Goal: Information Seeking & Learning: Learn about a topic

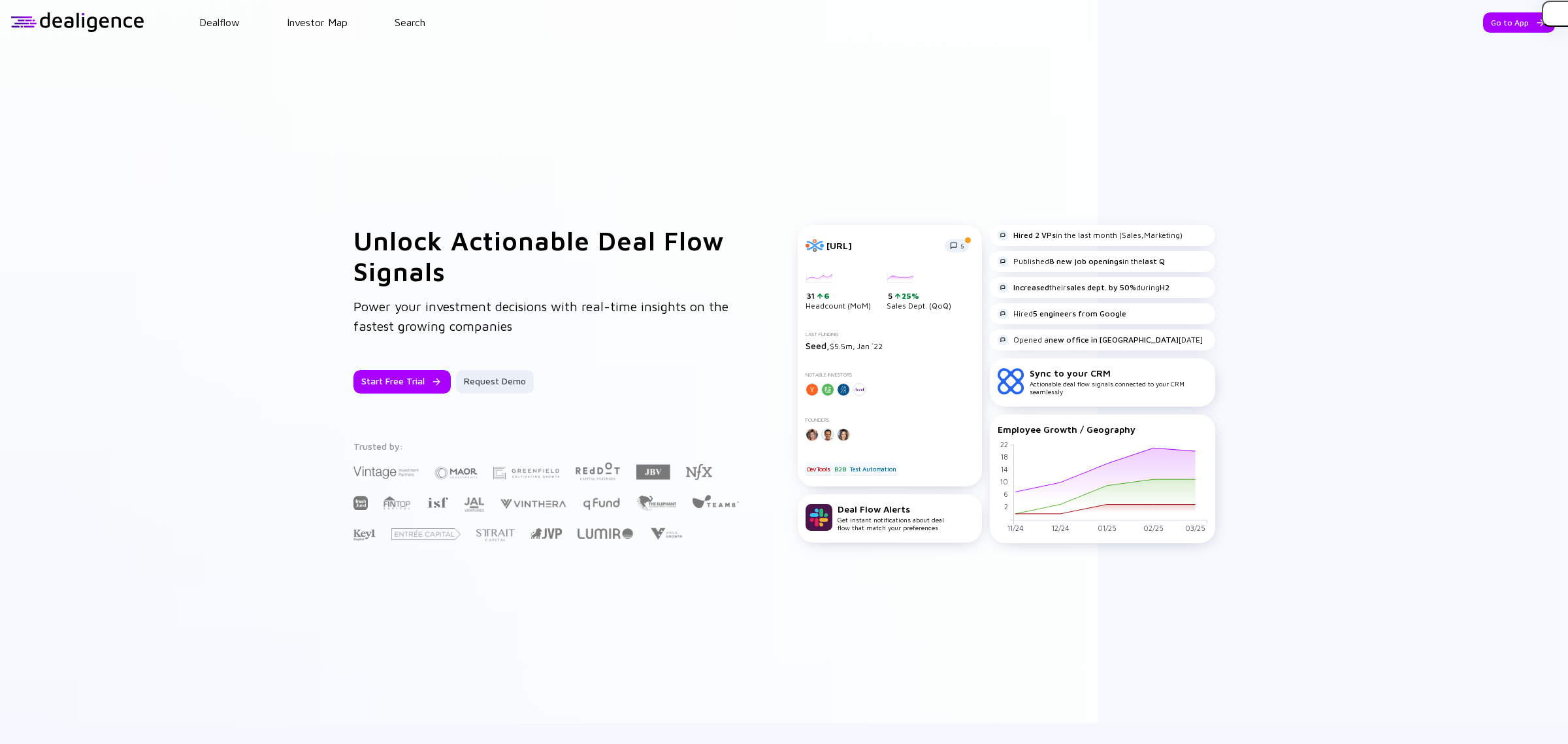
click at [1501, 4] on header "Dealflow Investor Map Search Go to App Dealflow Investor Map Go to App" at bounding box center [784, 22] width 1568 height 44
click at [1497, 17] on div "Go to App" at bounding box center [1519, 22] width 72 height 20
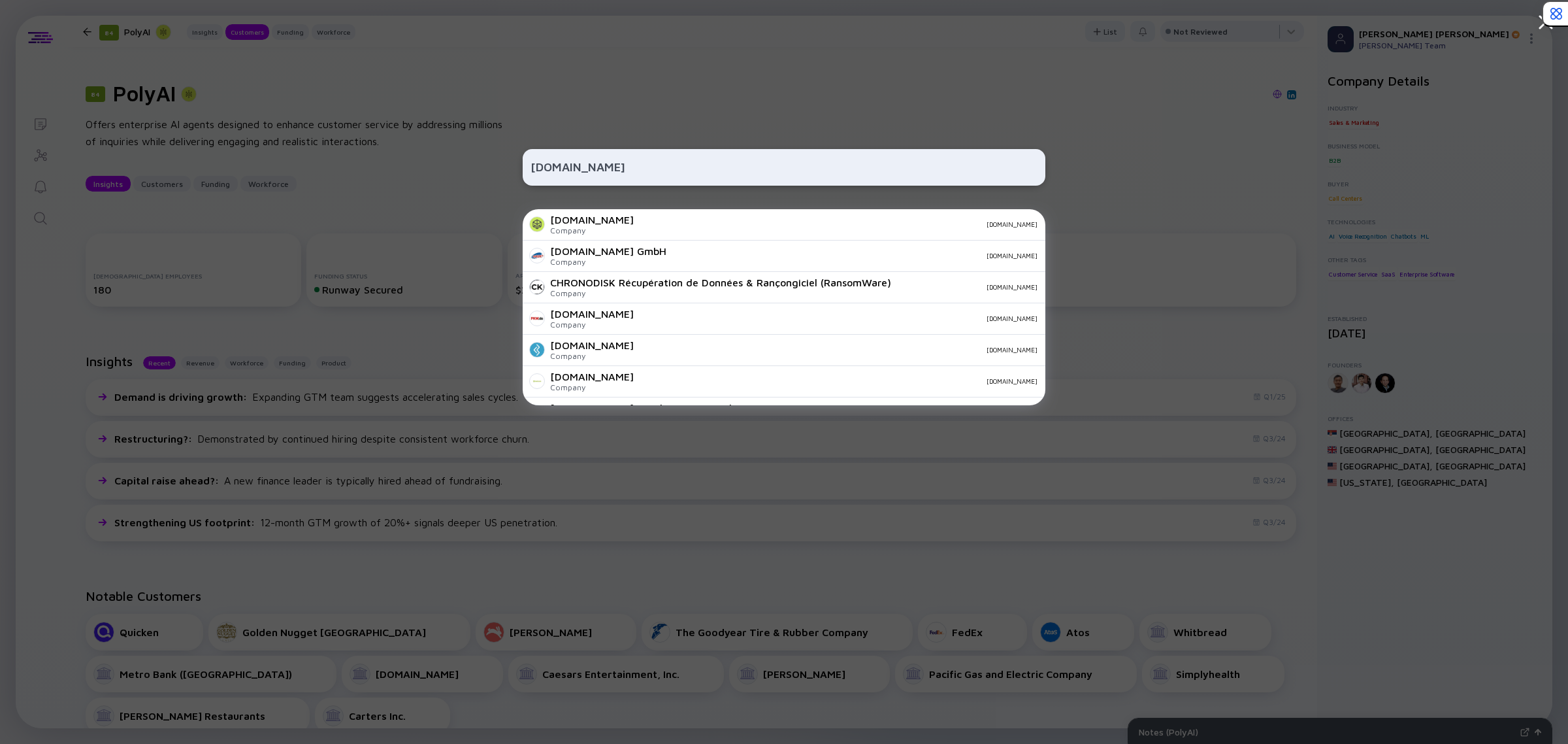
scroll to position [347, 0]
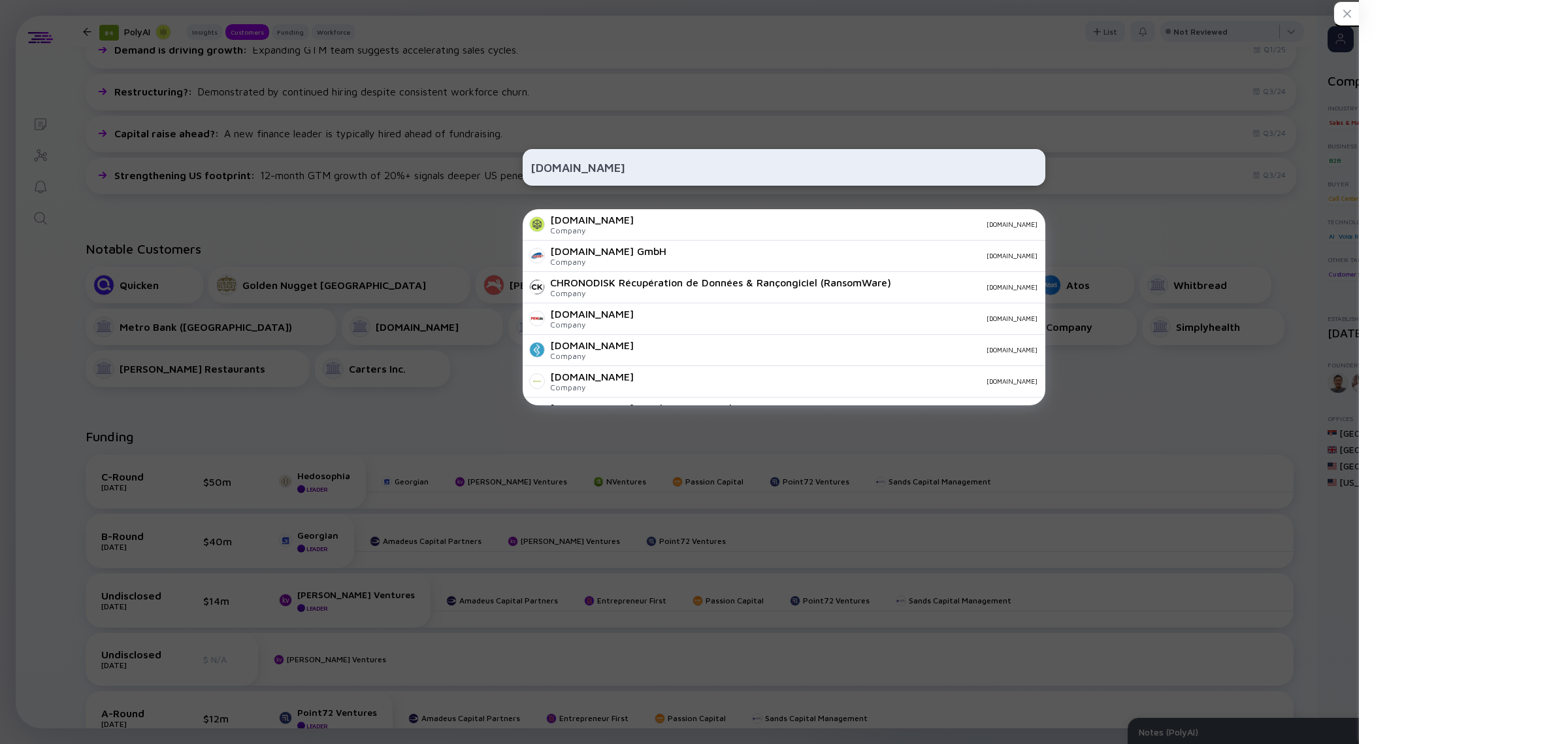
click at [595, 169] on input "[DOMAIN_NAME]" at bounding box center [784, 168] width 507 height 24
paste input "[URL]"
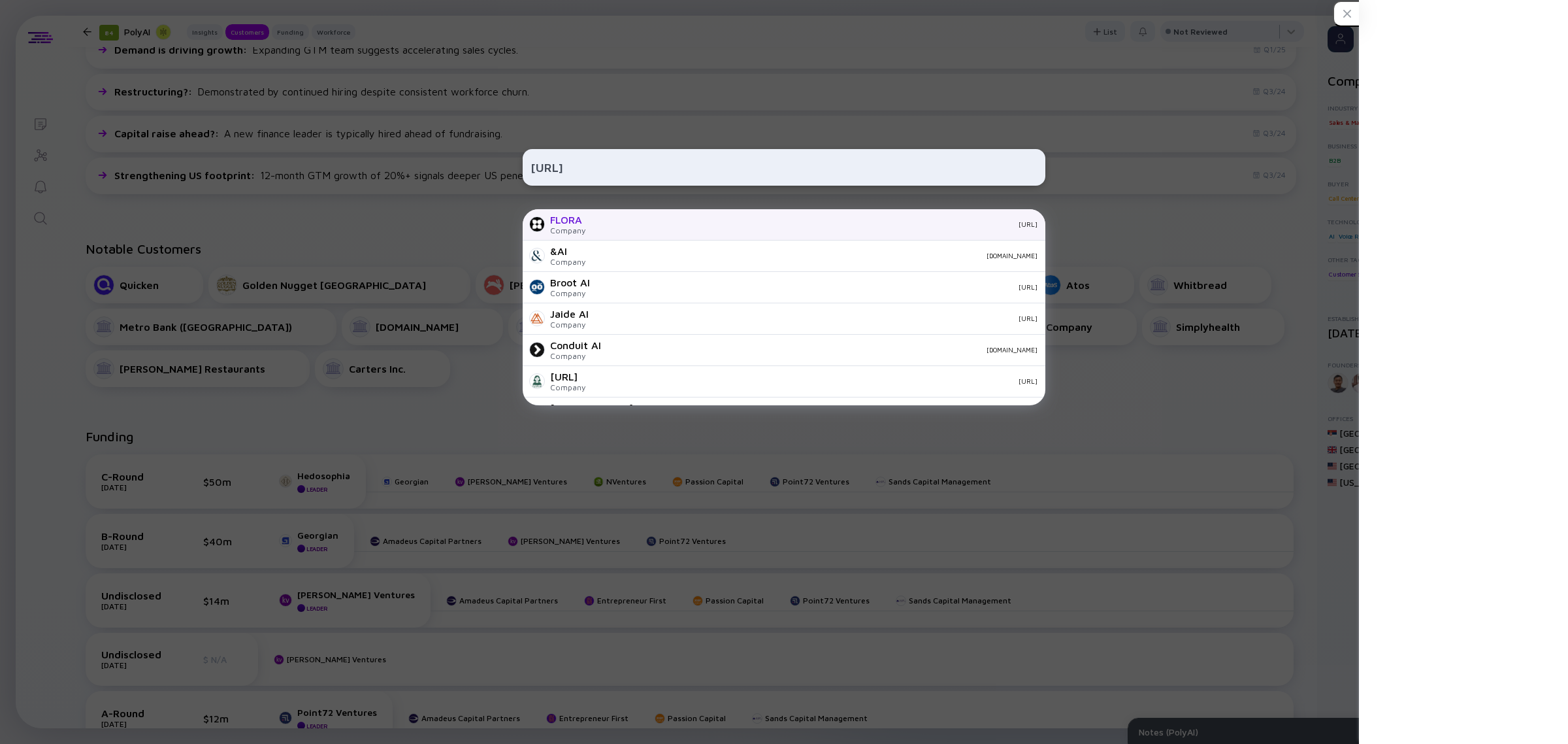
type input "[URL]"
click at [609, 228] on div "[URL]" at bounding box center [816, 224] width 442 height 8
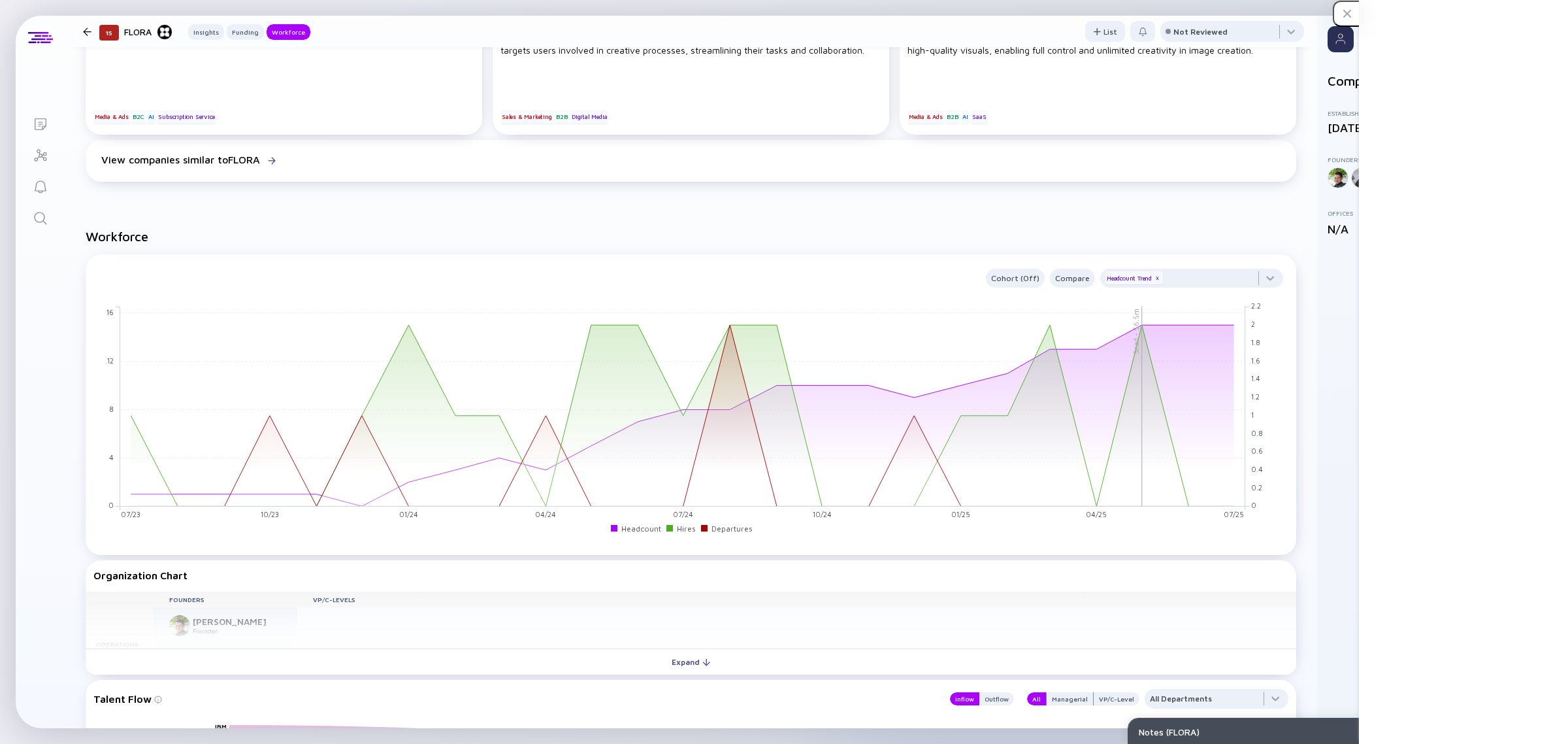
scroll to position [336, 0]
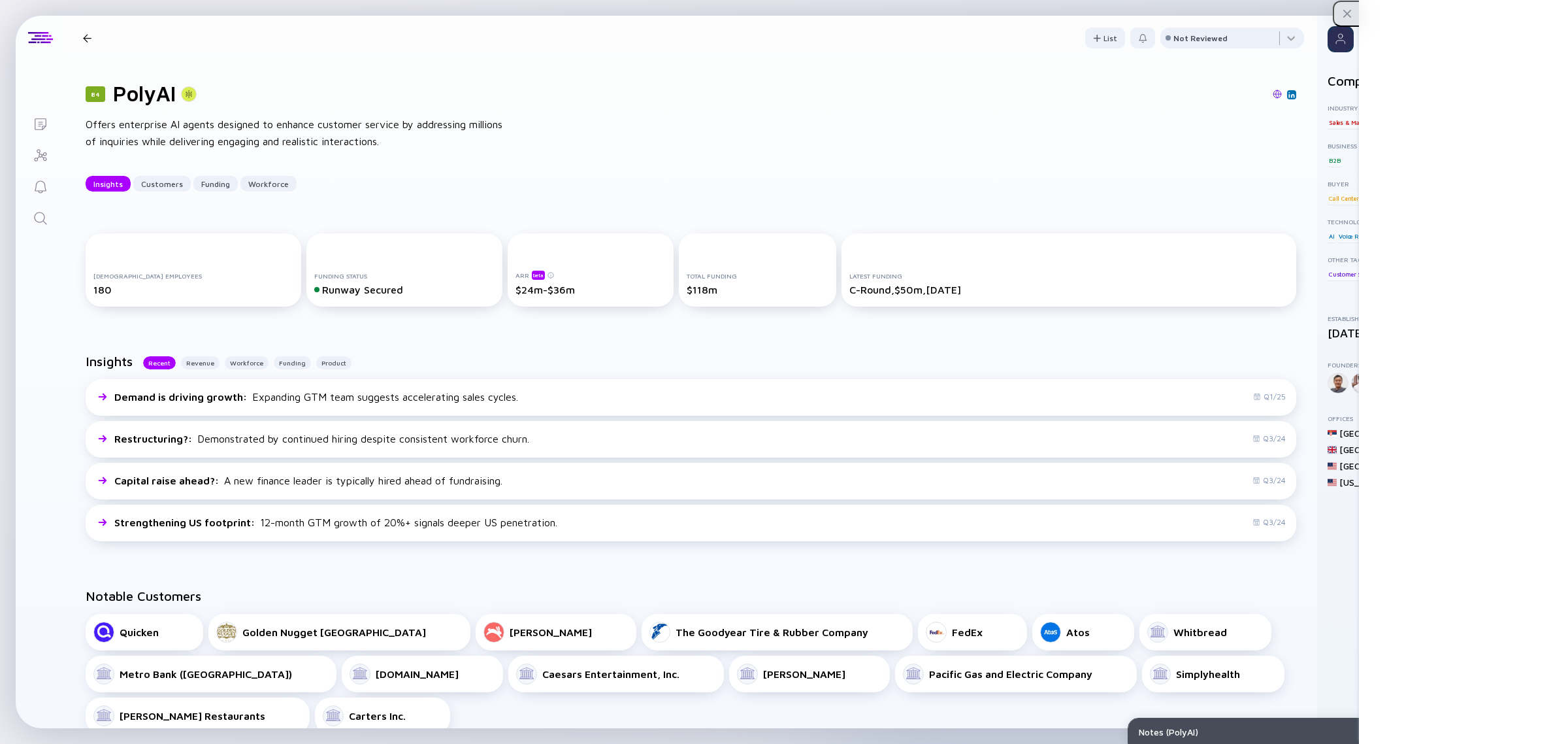
click at [1348, 5] on div "button" at bounding box center [1345, 14] width 21 height 24
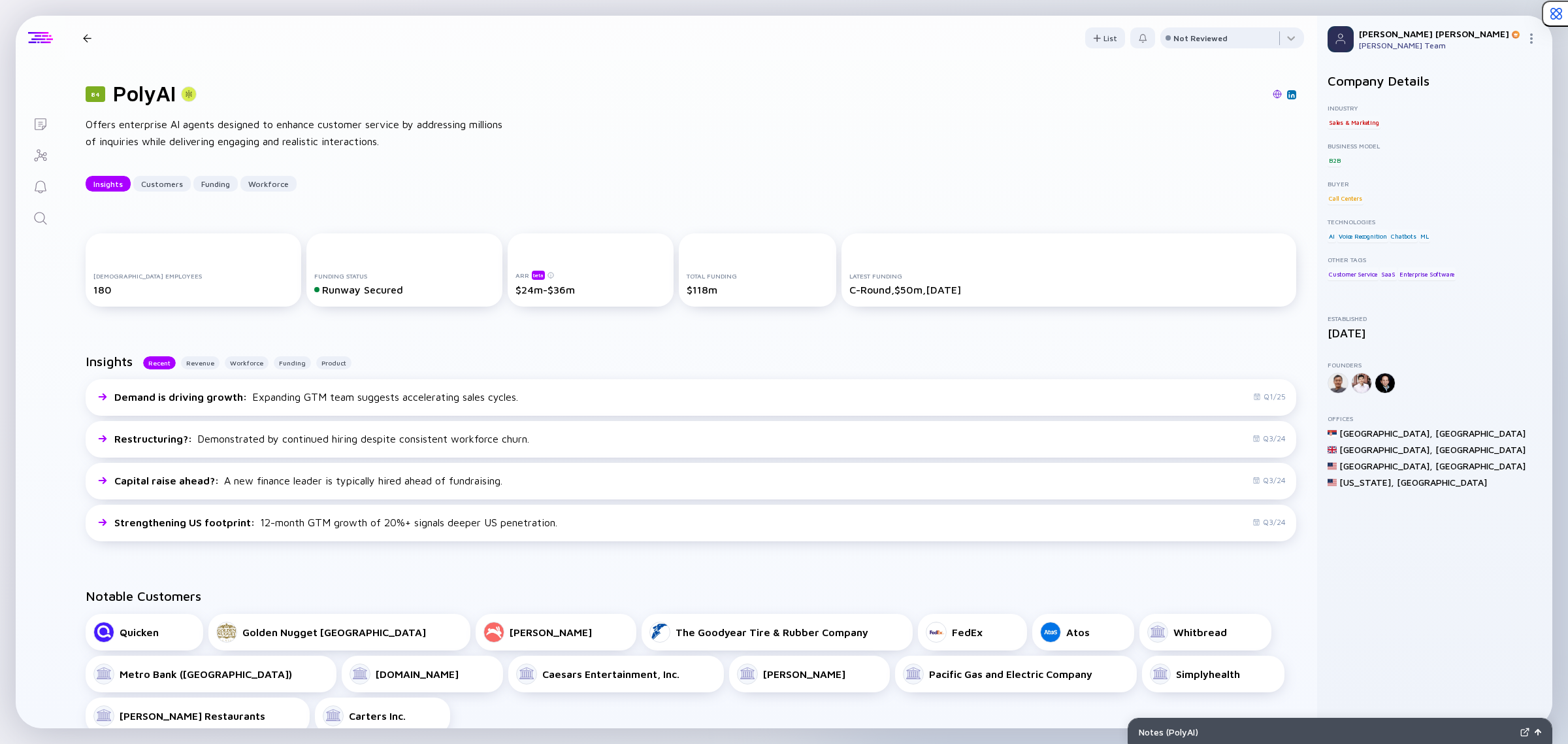
click at [64, 44] on div at bounding box center [40, 38] width 49 height 44
click at [89, 43] on div "84 PolyAI Insights Customers Funding Workforce" at bounding box center [217, 38] width 278 height 18
click at [82, 33] on div "84 PolyAI Insights Customers Funding Workforce" at bounding box center [217, 38] width 278 height 18
click at [87, 37] on div at bounding box center [87, 38] width 9 height 9
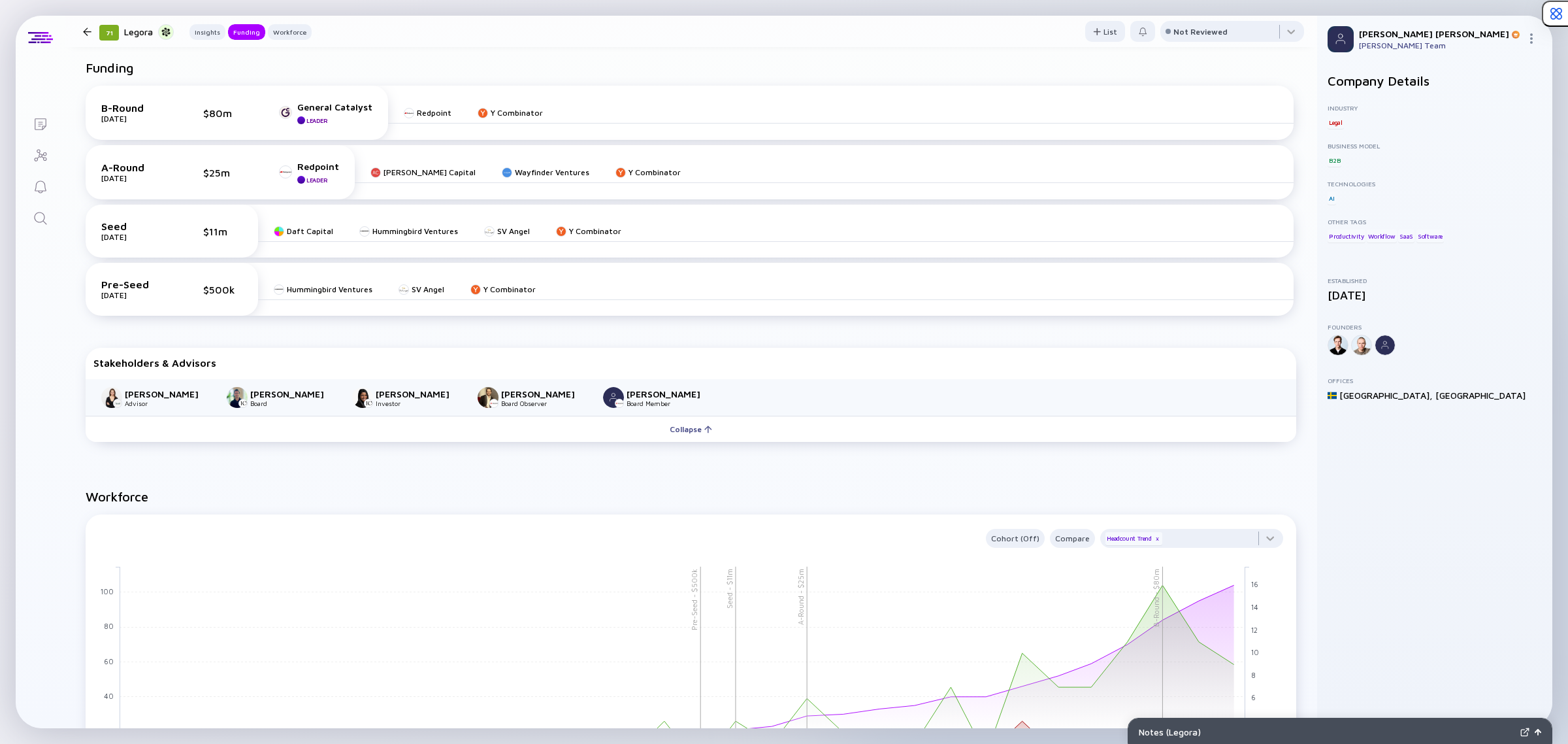
click at [97, 36] on div "71 Legora Insights Funding Workforce" at bounding box center [204, 31] width 215 height 18
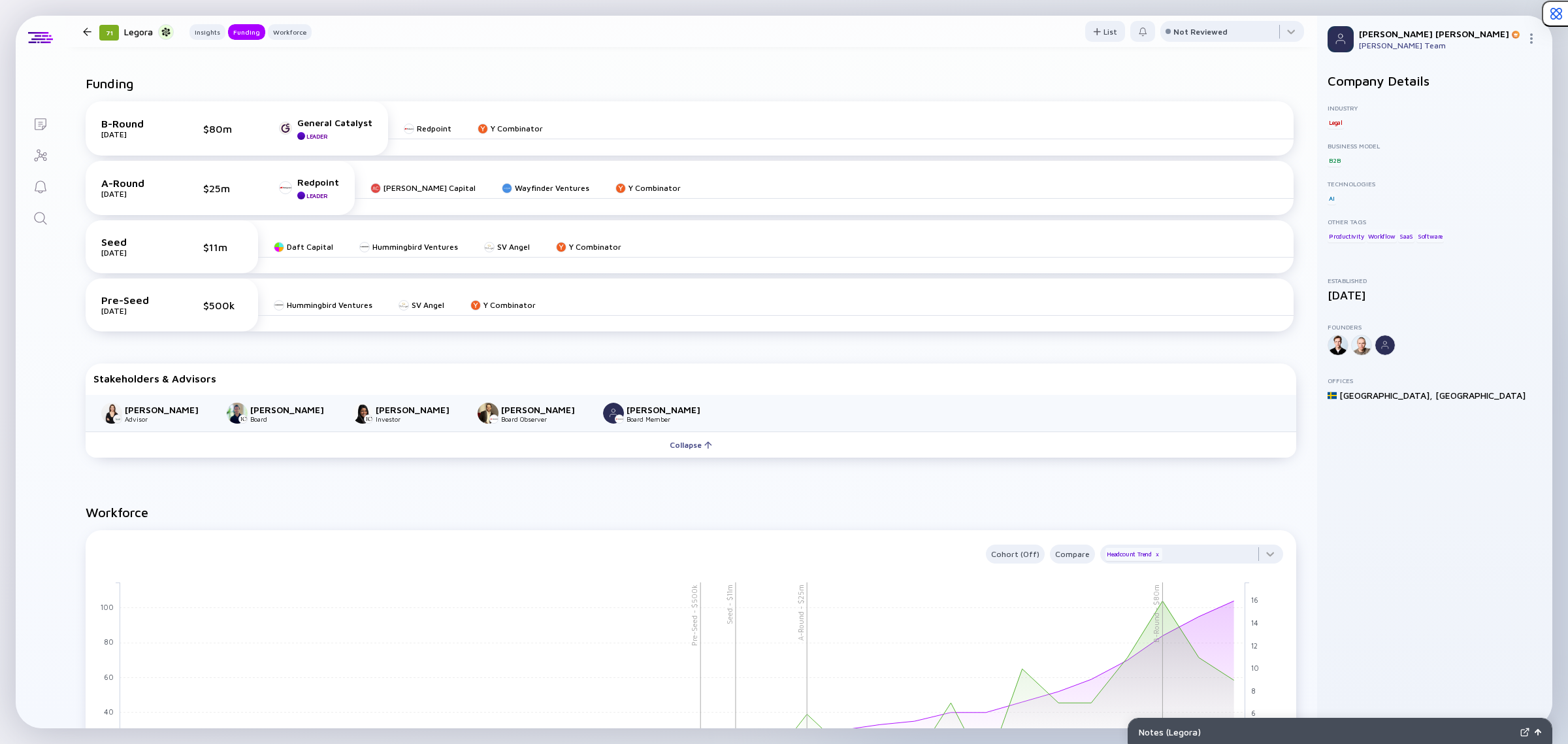
scroll to position [408, 0]
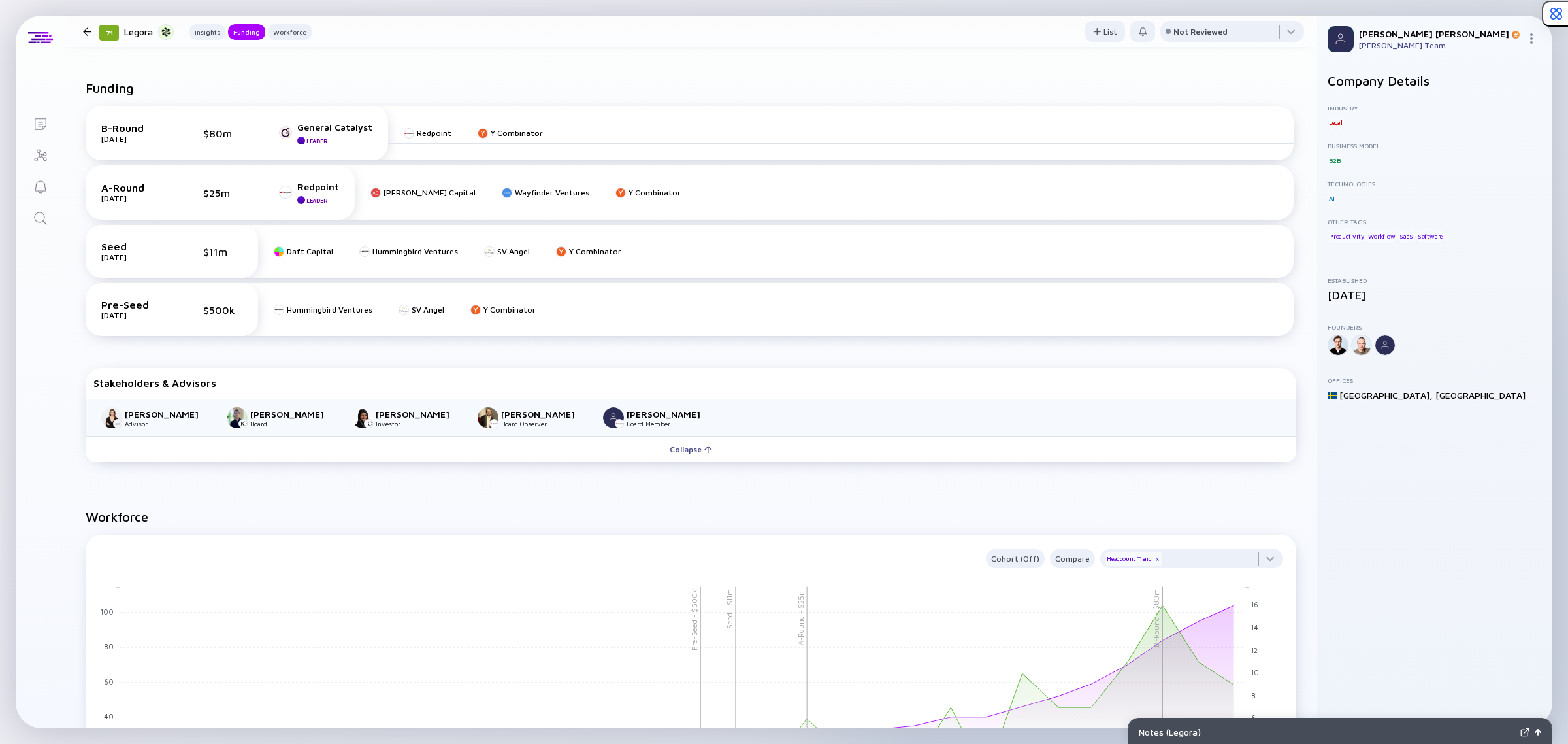
click at [84, 31] on div at bounding box center [87, 31] width 9 height 9
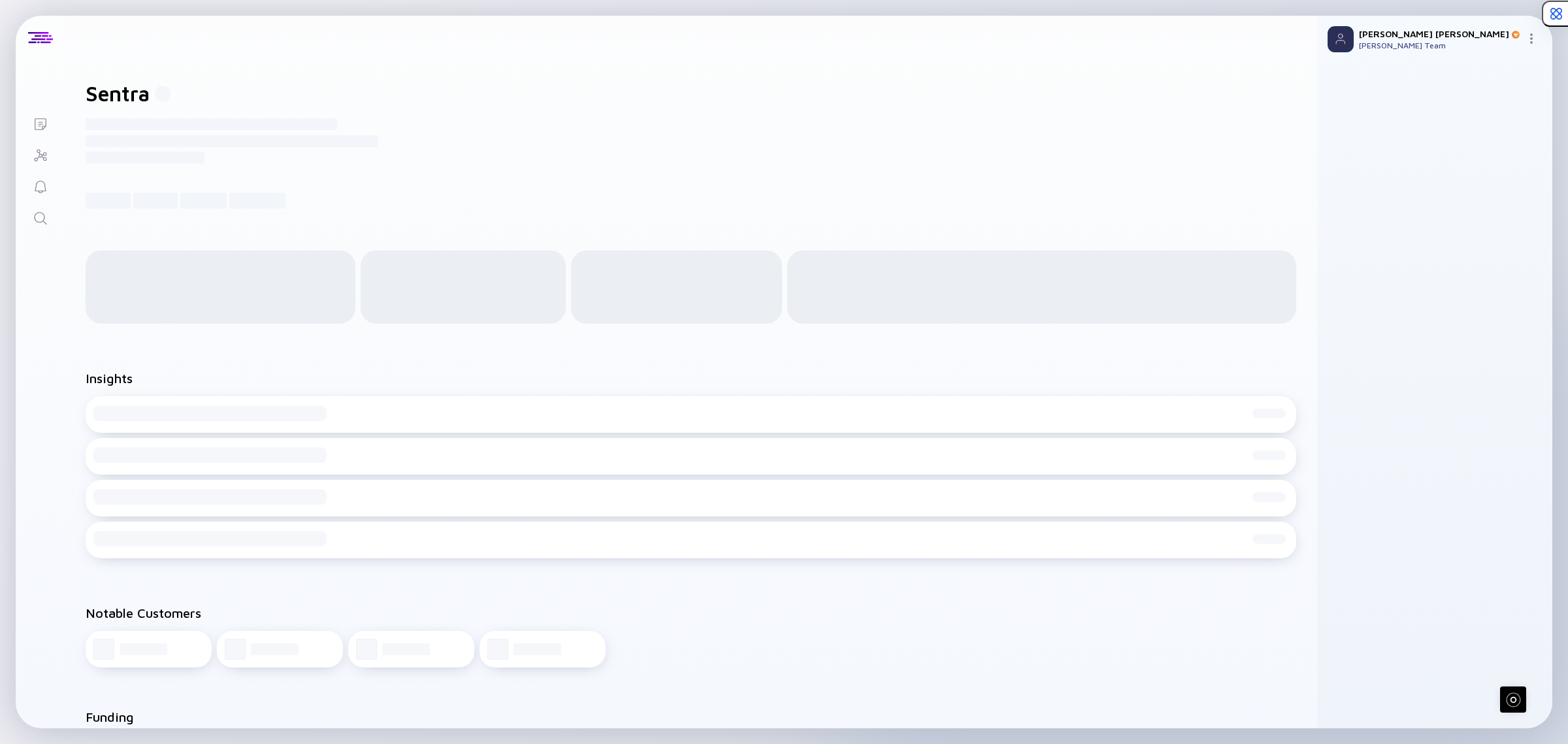
click at [85, 31] on header at bounding box center [691, 38] width 1253 height 44
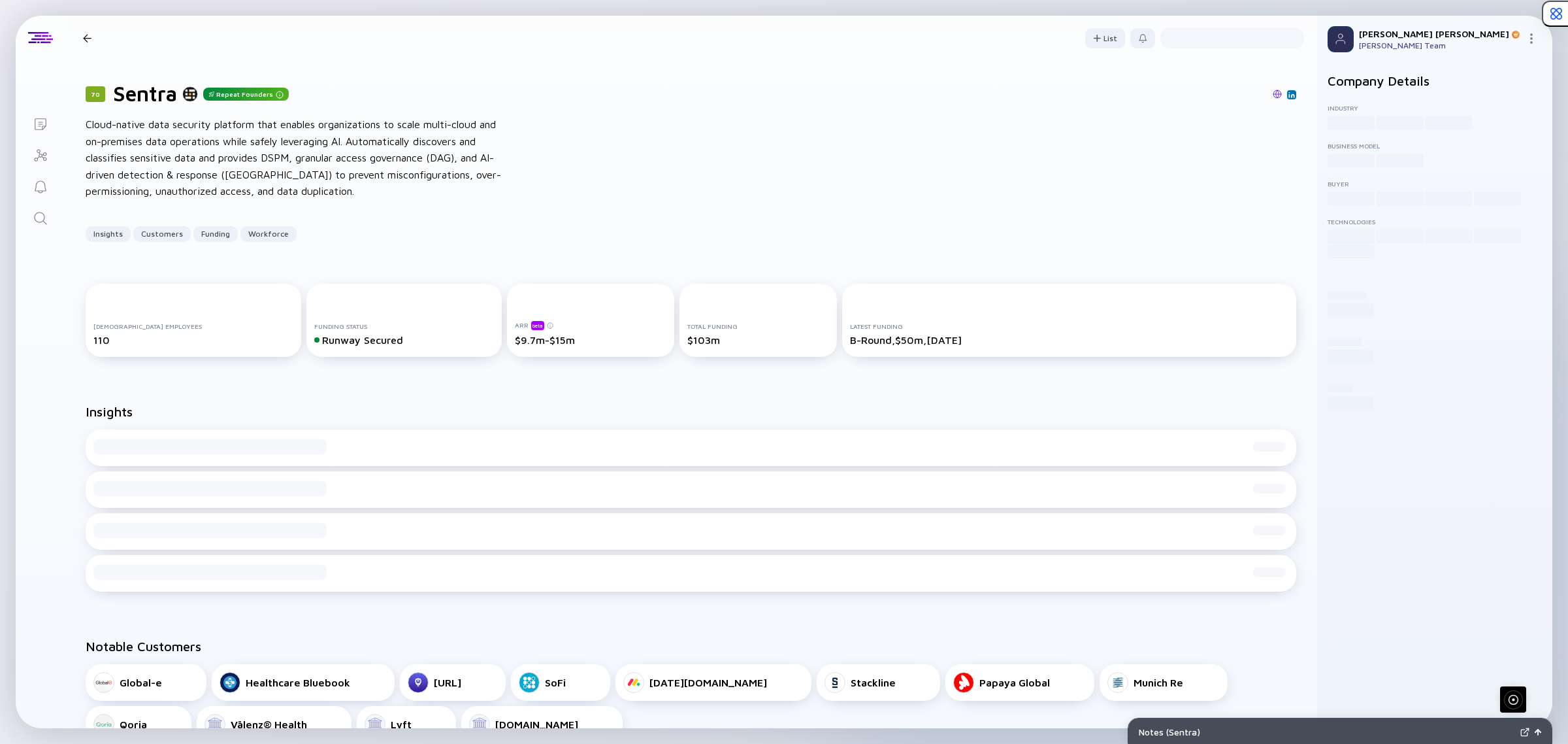
click at [37, 126] on icon "Lists" at bounding box center [41, 124] width 16 height 16
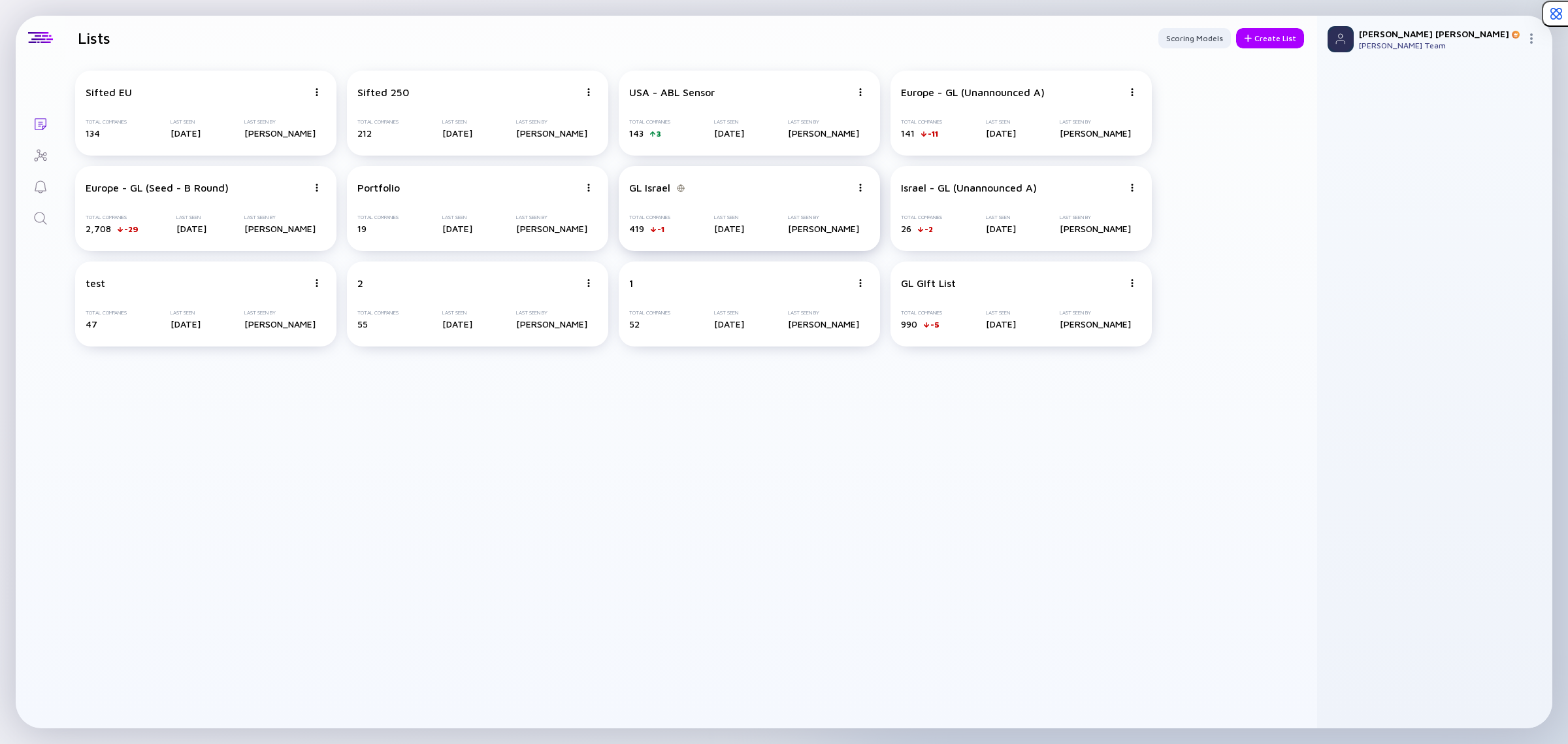
click at [690, 243] on div "GL Israel Total Companies 419 -1 Last Seen [DATE] Last Seen By [PERSON_NAME]" at bounding box center [750, 209] width 262 height 85
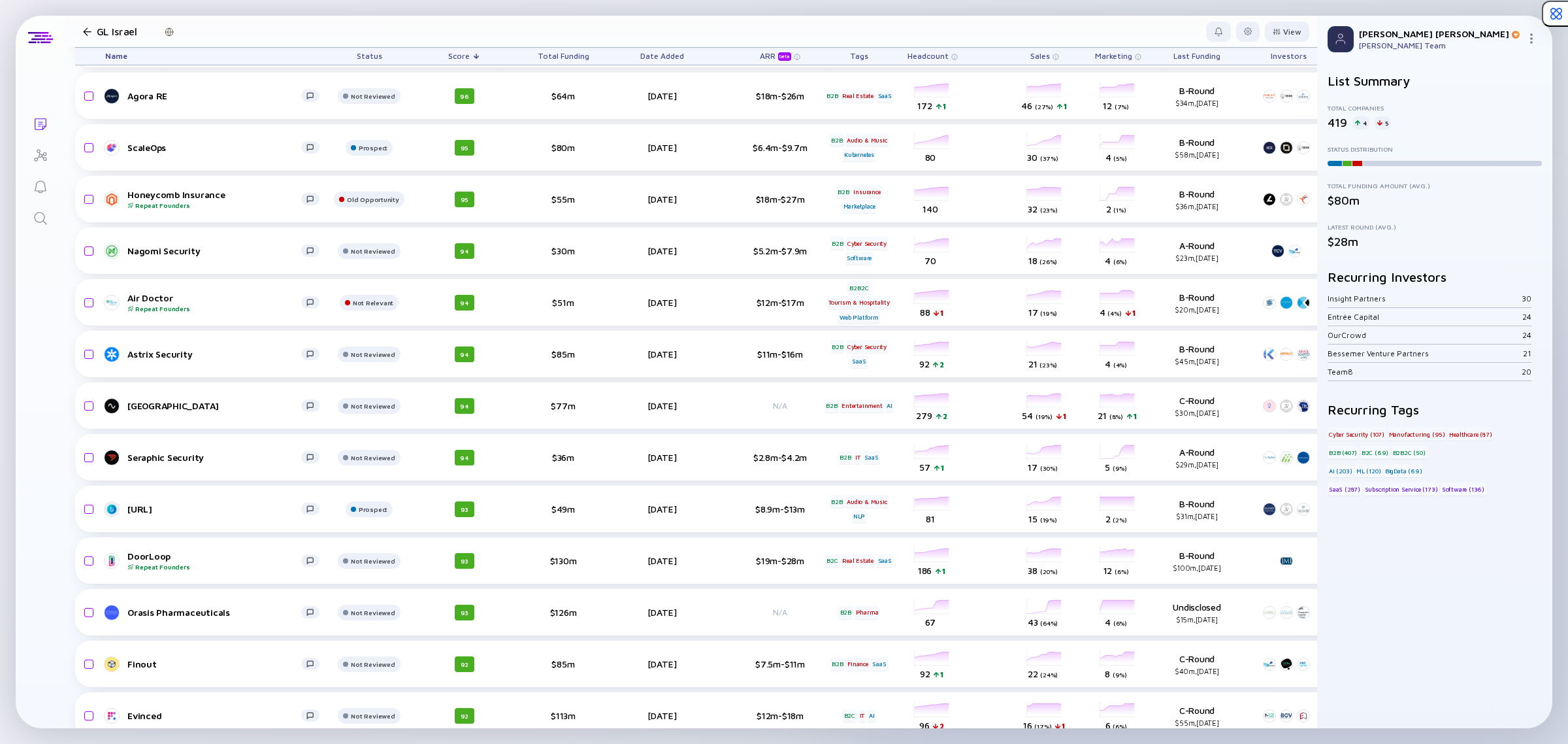
scroll to position [367, 0]
